Goal: Contribute content: Contribute content

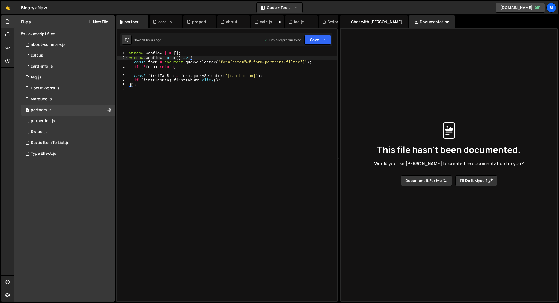
click at [99, 24] on div "Files New File" at bounding box center [64, 21] width 100 height 13
click at [98, 22] on button "New File" at bounding box center [98, 22] width 20 height 4
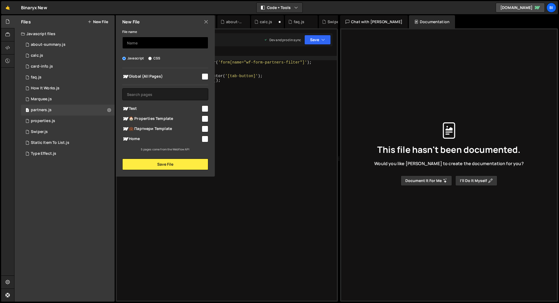
click at [137, 46] on input "text" at bounding box center [165, 43] width 86 height 12
type input "navbar"
click at [147, 58] on div "Javascript CSS" at bounding box center [165, 58] width 86 height 5
click at [149, 58] on input "CSS" at bounding box center [150, 59] width 4 height 4
radio input "true"
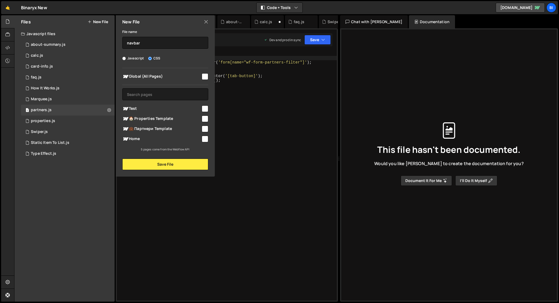
click at [135, 58] on label "Javascript" at bounding box center [133, 58] width 22 height 5
click at [126, 58] on input "Javascript" at bounding box center [124, 59] width 4 height 4
radio input "true"
click at [203, 78] on input "checkbox" at bounding box center [205, 76] width 7 height 7
checkbox input "true"
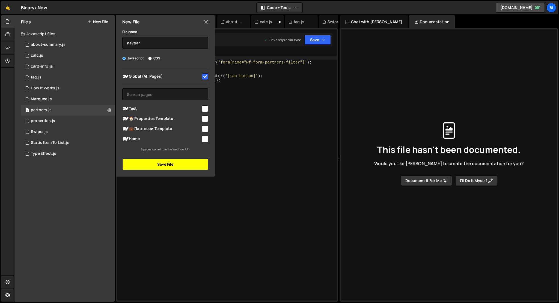
click at [178, 164] on button "Save File" at bounding box center [165, 164] width 86 height 11
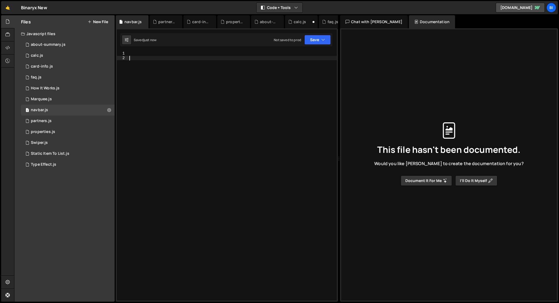
click at [182, 144] on div at bounding box center [232, 180] width 208 height 259
click at [208, 48] on div "1 2 3 4 5 6 7 8 9 10 11 12 13 14 15 16 17 18 19 20 21 22 23 24 25 26 27 28 29 3…" at bounding box center [227, 165] width 222 height 274
click at [208, 58] on div at bounding box center [232, 180] width 208 height 259
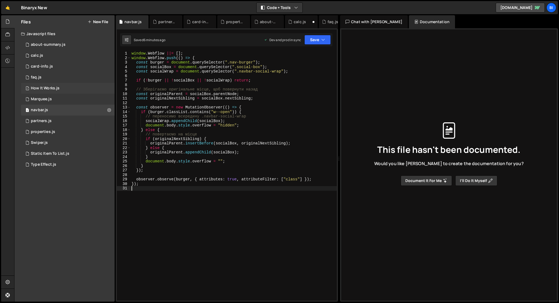
click at [72, 88] on div "1 How It Works.js 0" at bounding box center [68, 88] width 94 height 11
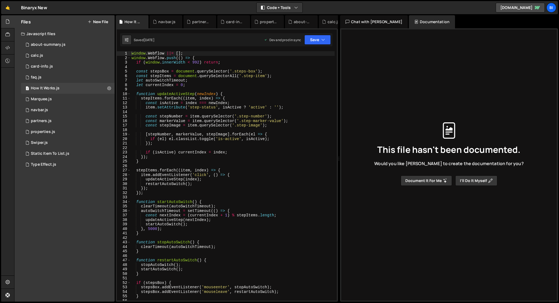
click at [136, 93] on div "window . Webflow ||= [ ] ; window . Webflow . push (( ) => { if ( window . inne…" at bounding box center [232, 180] width 204 height 259
type textarea "});"
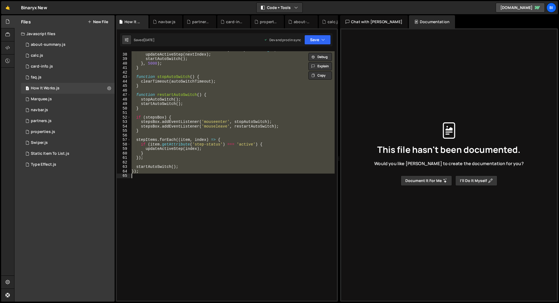
scroll to position [166, 0]
paste textarea
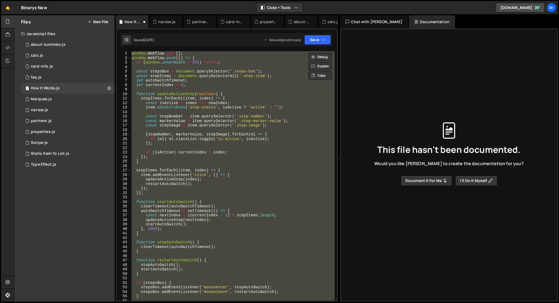
scroll to position [0, 0]
click at [286, 3] on button "Code + Tools" at bounding box center [279, 8] width 46 height 10
click at [285, 4] on button "Code + Tools" at bounding box center [279, 8] width 46 height 10
click at [205, 64] on div "window . Webflow ||= [ ] ; window . Webflow . push (( ) => { if ( window . inne…" at bounding box center [232, 176] width 204 height 250
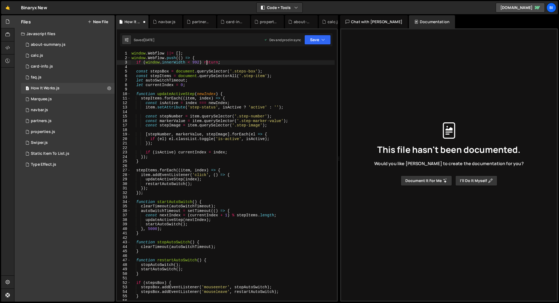
type textarea "});"
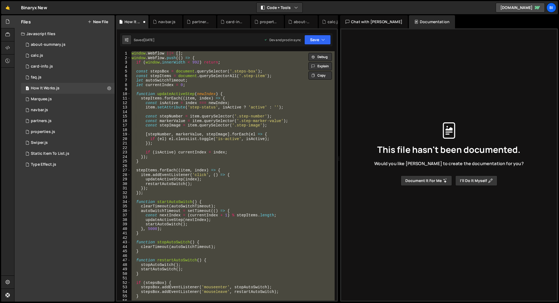
paste textarea
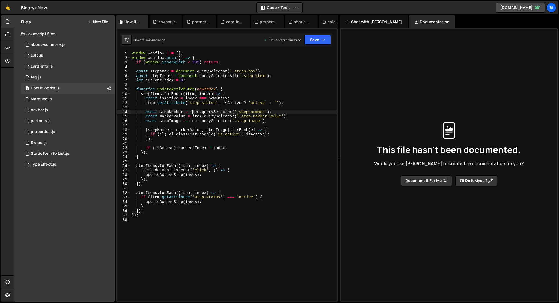
click at [192, 114] on div "window . Webflow ||= [ ] ; window . Webflow . push (( ) => { if ( window . inne…" at bounding box center [233, 180] width 206 height 259
type textarea "});"
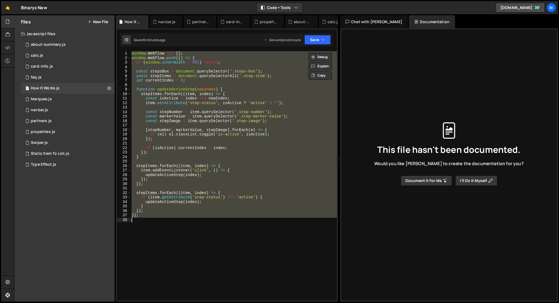
paste textarea
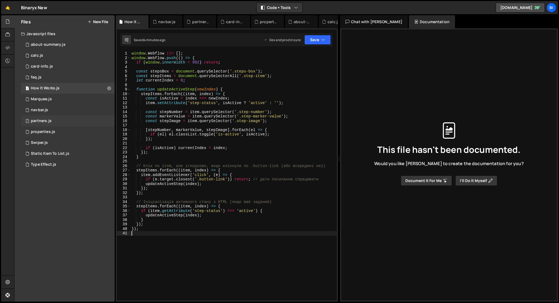
click at [70, 118] on div "1 partners.js 0" at bounding box center [68, 121] width 94 height 11
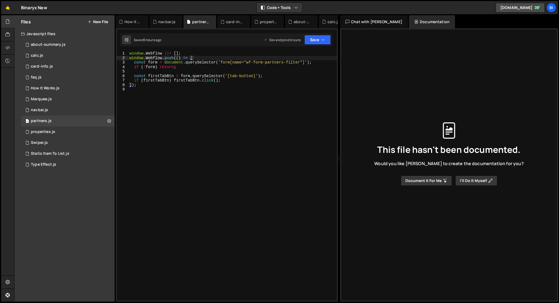
click at [171, 86] on div "window . Webflow ||= [ ] ; window . Webflow . push (( ) => { const form = docum…" at bounding box center [232, 180] width 208 height 259
type textarea "});"
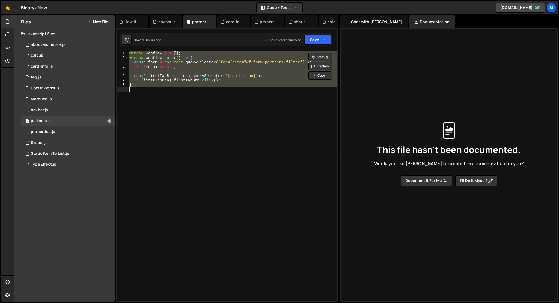
paste textarea
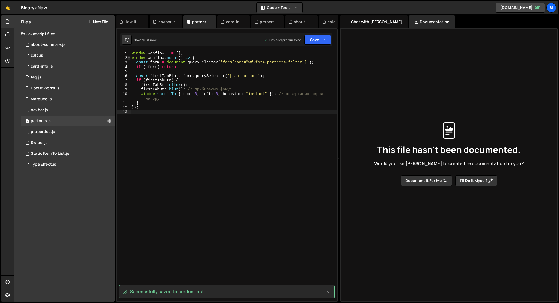
click at [130, 59] on span at bounding box center [128, 58] width 3 height 5
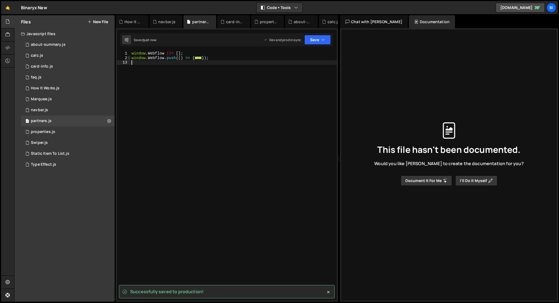
click at [130, 59] on span at bounding box center [128, 58] width 3 height 5
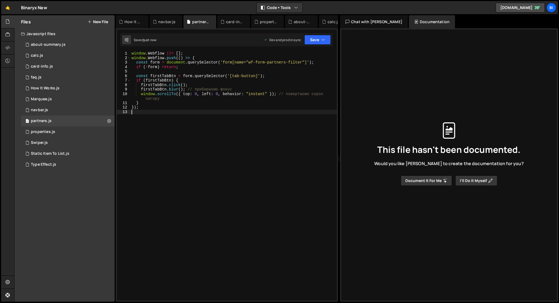
type textarea "});"
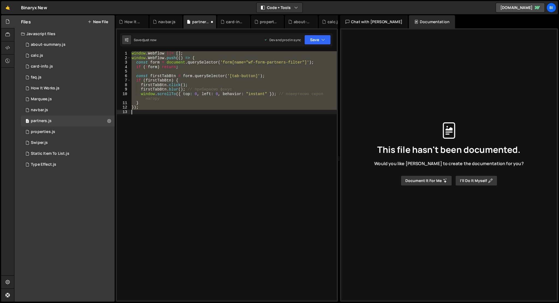
click at [159, 118] on div "window . Webflow ||= [ ] ; window . Webflow . push (( ) => { const form = docum…" at bounding box center [233, 176] width 206 height 250
